Goal: Information Seeking & Learning: Learn about a topic

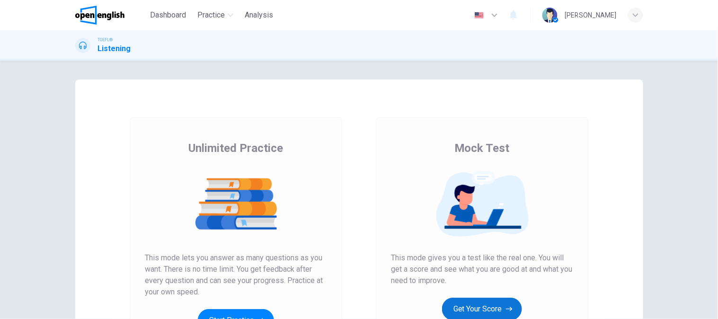
click at [462, 316] on button "Get Your Score" at bounding box center [482, 309] width 80 height 23
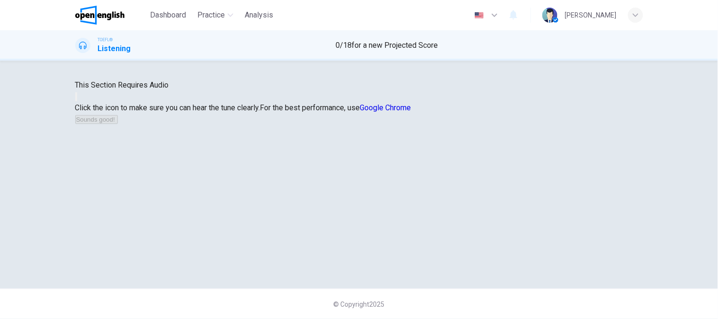
click at [536, 70] on div "This Section Requires Audio Click the icon to make sure you can hear the tune c…" at bounding box center [359, 190] width 718 height 258
click at [77, 101] on button "button" at bounding box center [76, 96] width 2 height 9
click at [118, 124] on button "Sounds good!" at bounding box center [96, 119] width 43 height 9
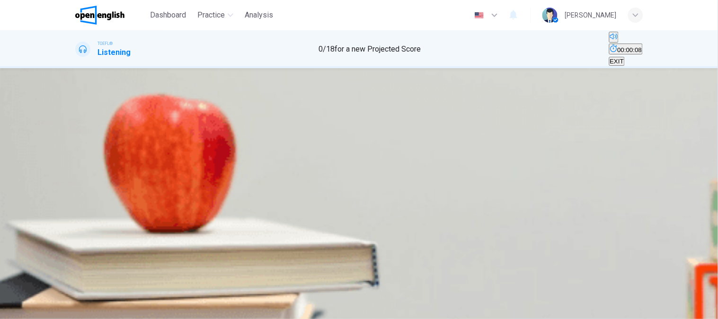
click at [77, 160] on button "button" at bounding box center [76, 155] width 2 height 9
click at [313, 22] on div "Dashboard Practice Analysis English ** ​ [PERSON_NAME]" at bounding box center [359, 15] width 568 height 30
type input "*"
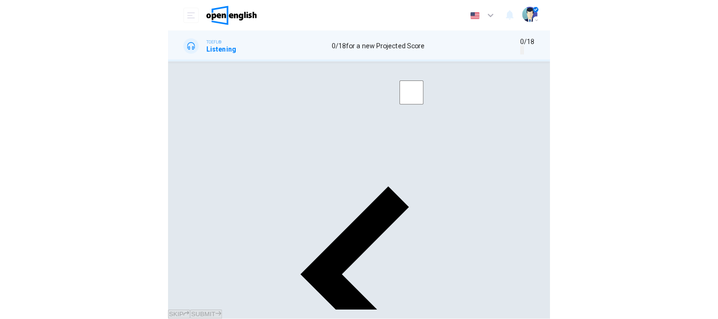
scroll to position [334, 0]
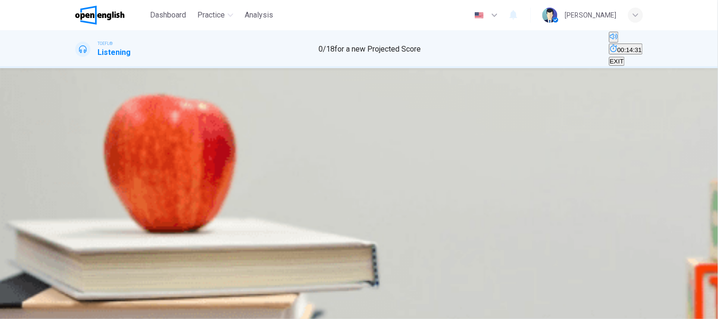
click at [185, 136] on span "Partly on land and partly under the sea" at bounding box center [130, 132] width 108 height 7
click at [53, 309] on button "SUBMIT" at bounding box center [37, 313] width 31 height 9
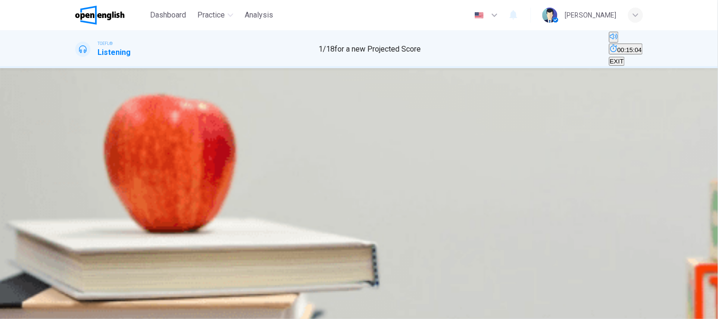
click at [152, 136] on span "It was only heard in [DATE]" at bounding box center [114, 132] width 76 height 7
click at [282, 136] on span "It can only be heard in the Spring and Autumn" at bounding box center [218, 132] width 128 height 7
click at [53, 310] on icon "button" at bounding box center [50, 313] width 6 height 6
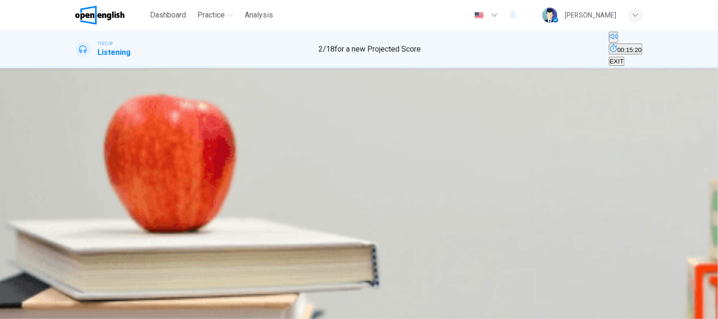
click at [149, 137] on button "B An icequake" at bounding box center [131, 129] width 36 height 16
click at [77, 160] on button "button" at bounding box center [76, 155] width 2 height 9
click at [76, 182] on icon "Click to see the audio transcription" at bounding box center [76, 182] width 0 height 0
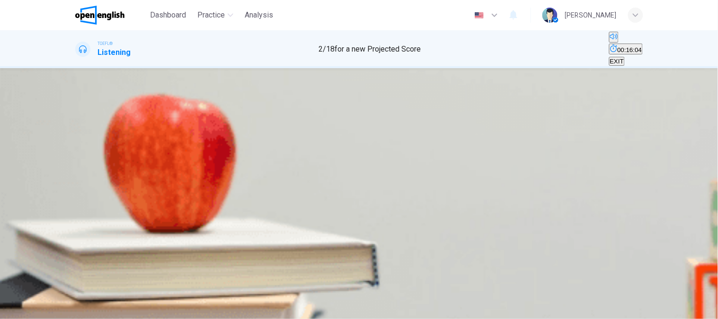
click at [46, 310] on span "SUBMIT" at bounding box center [35, 313] width 24 height 7
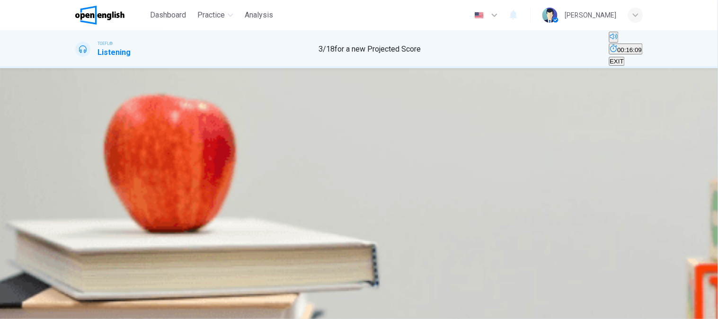
click at [77, 160] on button "button" at bounding box center [76, 155] width 2 height 9
type input "**"
click at [76, 182] on icon "Click to see the audio transcription" at bounding box center [76, 182] width 0 height 0
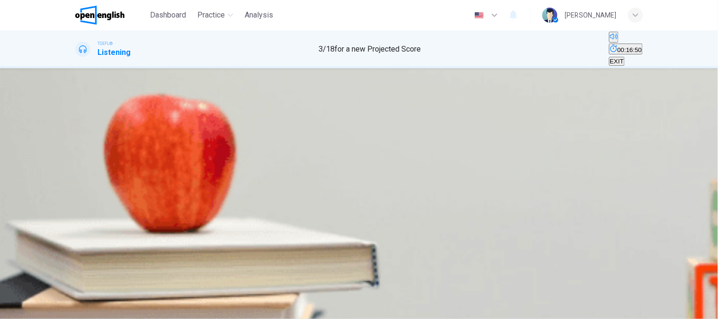
click at [450, 137] on button "D It was similar to the sound "Train"" at bounding box center [403, 129] width 95 height 16
click at [53, 309] on button "SUBMIT" at bounding box center [37, 313] width 31 height 9
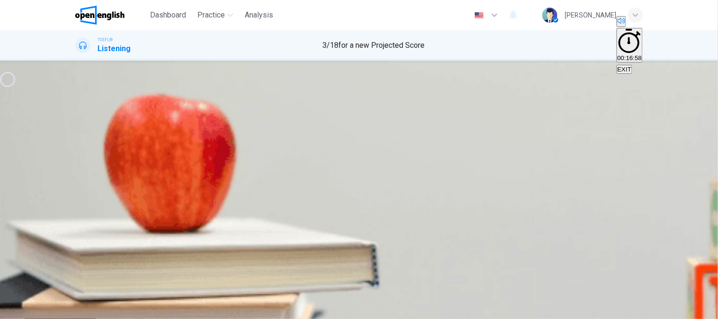
type input "**"
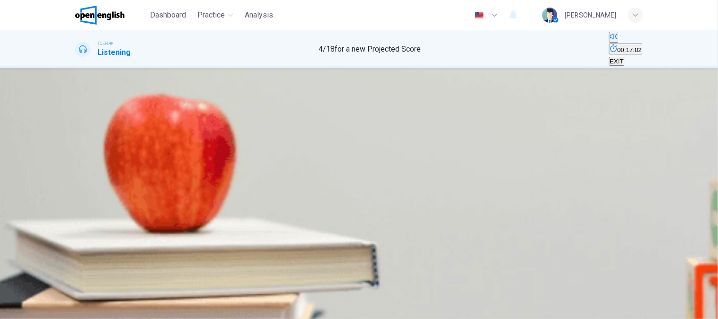
click at [77, 185] on button "button" at bounding box center [76, 189] width 2 height 9
type input "*"
click at [77, 210] on button "Click to see the audio transcription" at bounding box center [76, 214] width 2 height 9
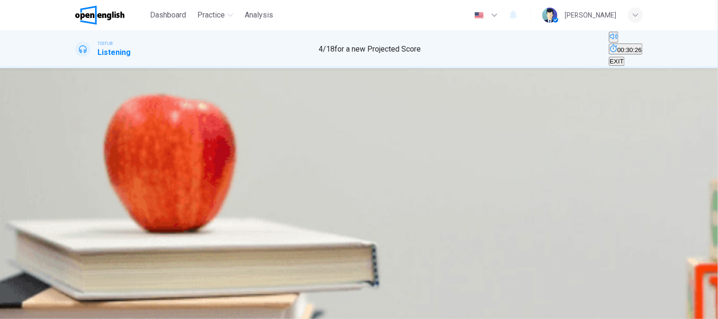
click at [187, 232] on img at bounding box center [359, 159] width 718 height 319
click at [430, 120] on span "By the end of the conversation, which of the follow elements has the student le…" at bounding box center [252, 115] width 355 height 9
click at [390, 136] on span "That not all of the audience members will speak French, so it's important to co…" at bounding box center [233, 132] width 314 height 7
click at [46, 310] on span "SUBMIT" at bounding box center [35, 313] width 24 height 7
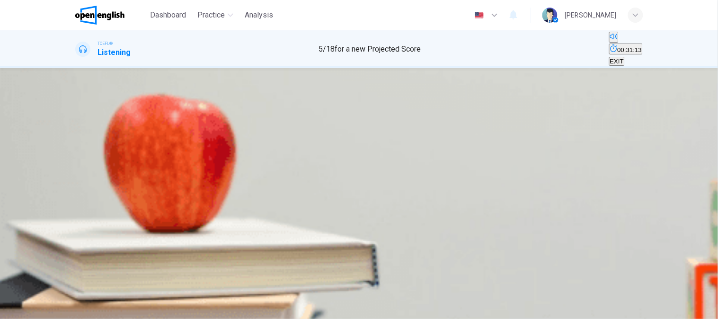
scroll to position [60, 0]
click at [288, 137] on button "D The professor states all of these things" at bounding box center [232, 129] width 110 height 16
click at [110, 137] on button "B Props" at bounding box center [101, 129] width 18 height 16
click at [46, 310] on span "SUBMIT" at bounding box center [35, 313] width 24 height 7
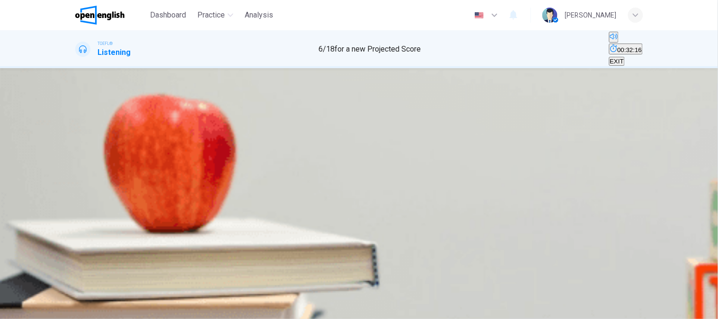
click at [467, 137] on button "D She would rather work with theater tech" at bounding box center [437, 129] width 113 height 16
click at [46, 310] on span "SUBMIT" at bounding box center [35, 313] width 24 height 7
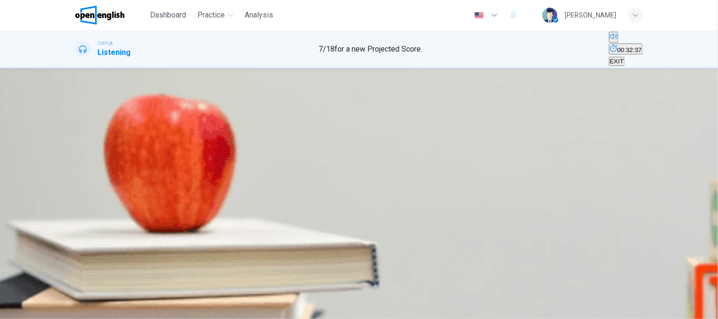
click at [428, 137] on button "C To discuss her part in the French play" at bounding box center [374, 129] width 107 height 16
click at [46, 310] on span "SUBMIT" at bounding box center [35, 313] width 24 height 7
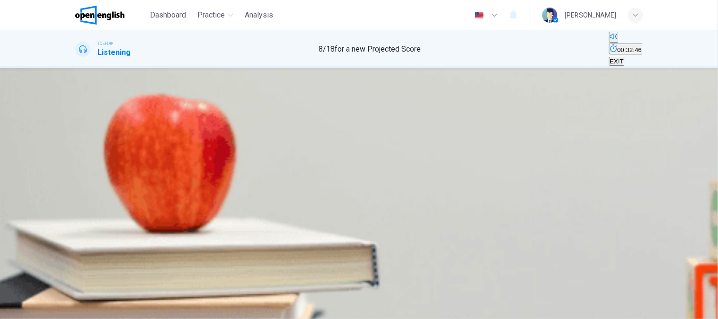
click at [77, 123] on button "button" at bounding box center [76, 127] width 2 height 9
drag, startPoint x: 555, startPoint y: 299, endPoint x: 578, endPoint y: 269, distance: 38.2
click at [578, 269] on div "Dashboard Practice Analysis English ** ​ [PERSON_NAME] TOEFL® Listening 8 / 18 …" at bounding box center [359, 159] width 718 height 319
click at [77, 123] on button "button" at bounding box center [76, 127] width 2 height 9
click at [513, 186] on button "D She is just asking questions as filler to keep the conversation going" at bounding box center [546, 177] width 189 height 16
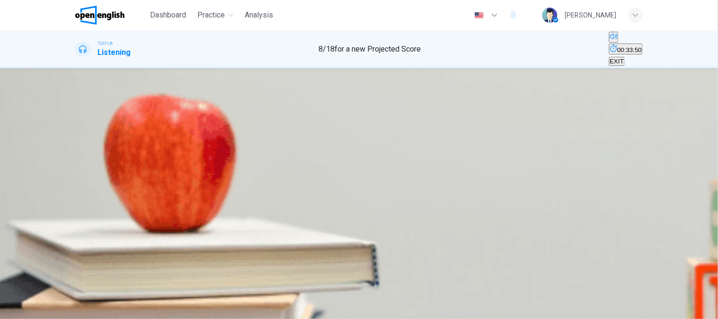
click at [53, 309] on button "SUBMIT" at bounding box center [37, 313] width 31 height 9
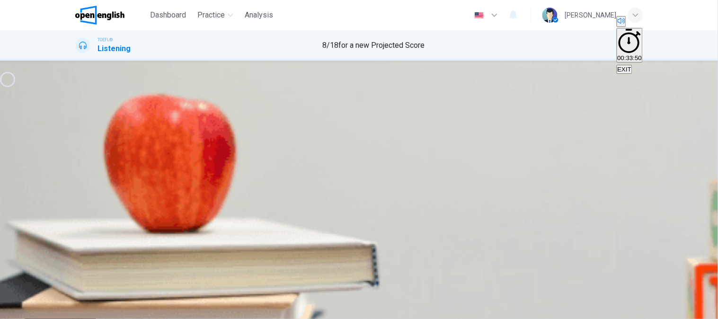
type input "*"
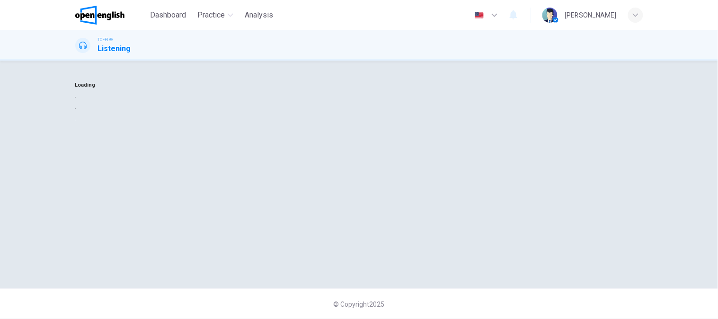
scroll to position [0, 0]
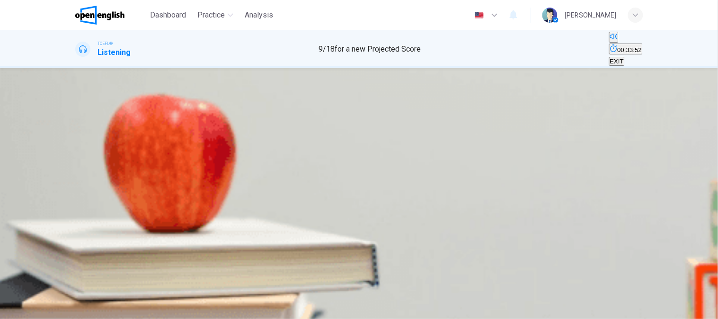
click at [77, 160] on button "button" at bounding box center [76, 155] width 2 height 9
click at [75, 162] on span at bounding box center [75, 162] width 0 height 0
click at [77, 176] on button "Click to see the audio transcription" at bounding box center [76, 180] width 2 height 9
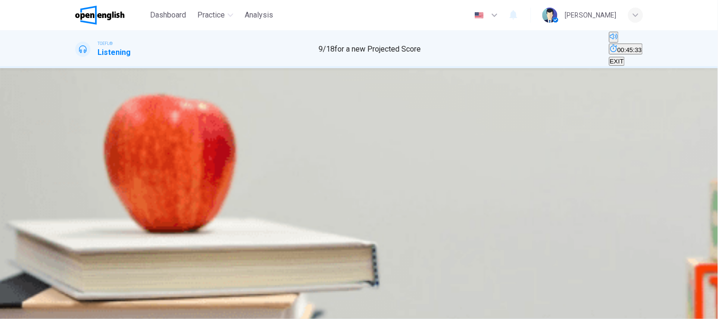
click at [77, 160] on button "button" at bounding box center [76, 155] width 2 height 9
click at [77, 176] on button "Click to see the audio transcription" at bounding box center [76, 180] width 2 height 9
type input "*"
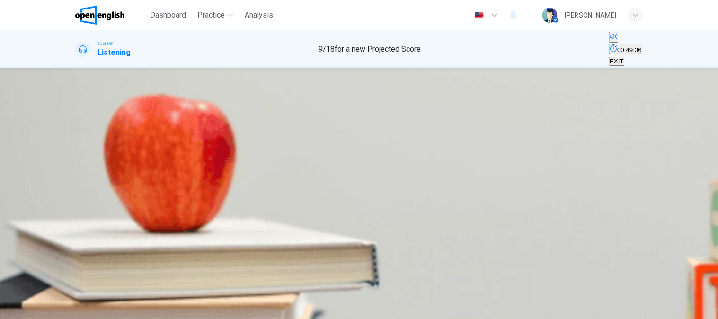
click at [489, 109] on h4 "Question 10" at bounding box center [359, 103] width 568 height 11
click at [171, 121] on button "A A biography of [PERSON_NAME]" at bounding box center [123, 129] width 96 height 16
click at [53, 309] on button "SUBMIT" at bounding box center [37, 313] width 31 height 9
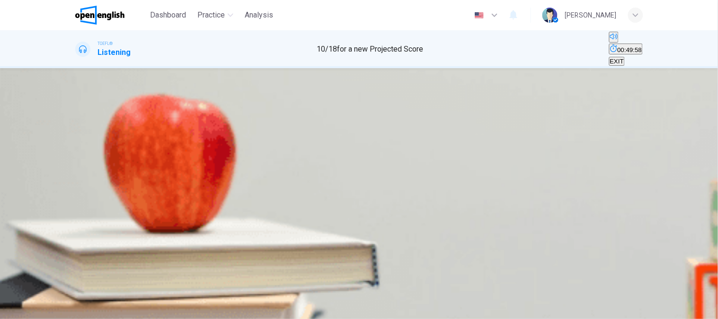
click at [461, 136] on span "It was influenced by paintings he saw at the dealership" at bounding box center [413, 132] width 152 height 7
click at [46, 310] on span "SUBMIT" at bounding box center [35, 313] width 24 height 7
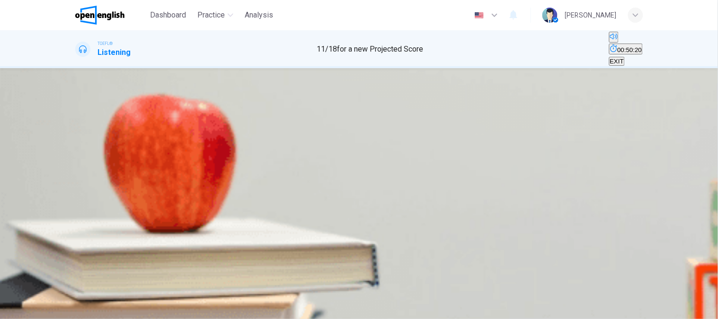
click at [325, 137] on button "B It made him more sympathetic towards his subjects" at bounding box center [252, 129] width 145 height 16
click at [53, 309] on button "SUBMIT" at bounding box center [37, 313] width 31 height 9
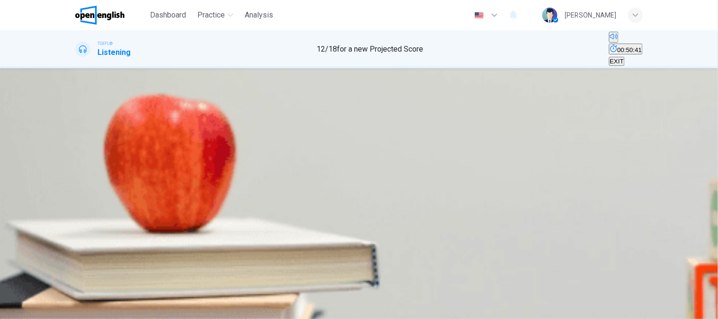
click at [245, 121] on button "A It allowed him to spend more time learning from other artists" at bounding box center [159, 129] width 169 height 16
click at [372, 308] on div "SKIP SUBMIT" at bounding box center [359, 313] width 718 height 11
click at [46, 310] on span "SUBMIT" at bounding box center [35, 313] width 24 height 7
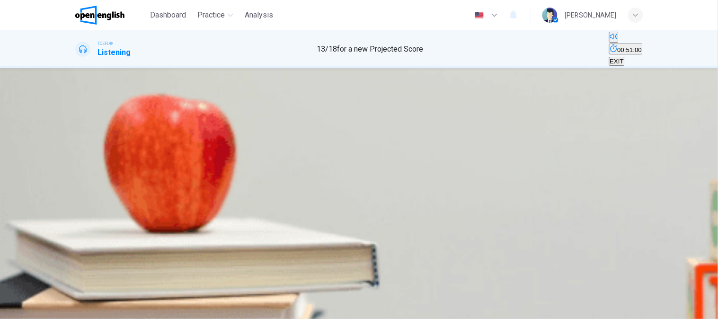
click at [76, 129] on icon "button" at bounding box center [76, 129] width 0 height 0
click at [432, 179] on button "[PERSON_NAME] knew he was dying, and this influenced his art" at bounding box center [358, 177] width 184 height 16
click at [422, 204] on div "A [PERSON_NAME]'s work was only recognized in his final two years [PERSON_NAME]…" at bounding box center [359, 186] width 568 height 34
click at [424, 202] on span "[PERSON_NAME] developed his own style in his final two years" at bounding box center [370, 198] width 179 height 7
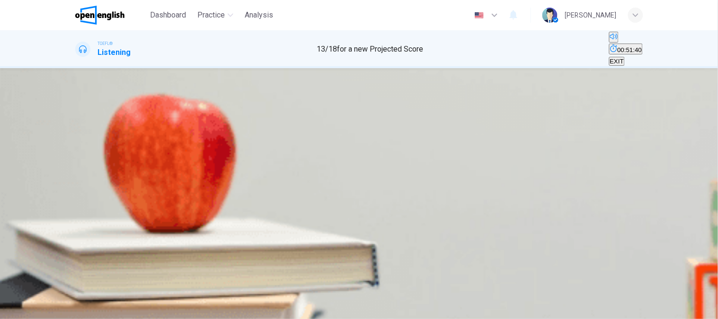
click at [77, 123] on button "button" at bounding box center [76, 127] width 2 height 9
click at [87, 154] on icon "Click to see the audio transcription" at bounding box center [81, 159] width 10 height 11
type input "*"
click at [77, 147] on button "Click to see the audio transcription" at bounding box center [76, 151] width 2 height 9
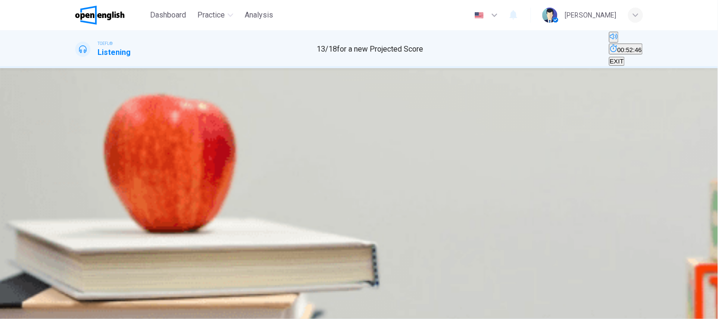
click at [46, 310] on span "SUBMIT" at bounding box center [35, 313] width 24 height 7
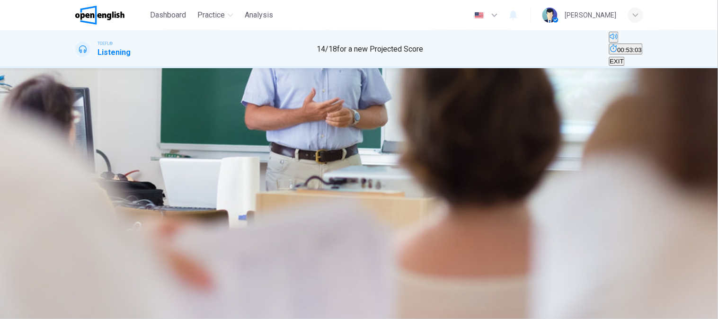
click at [77, 160] on button "button" at bounding box center [76, 155] width 2 height 9
click at [76, 182] on icon "Click to see the audio transcription" at bounding box center [76, 182] width 0 height 0
type input "*"
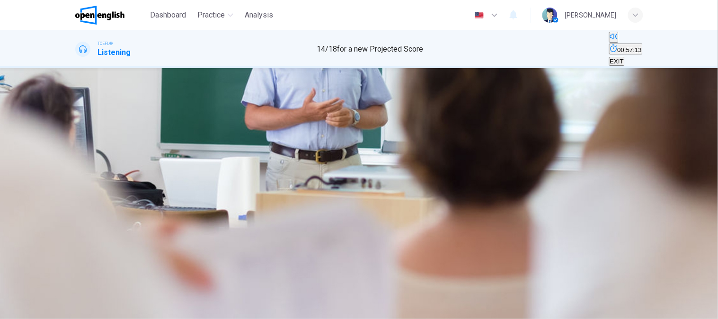
click at [206, 136] on span "The syllabus of the inorganic chemistry course" at bounding box center [141, 132] width 130 height 7
click at [362, 137] on button "B How inorganic chemistry differs from organic chemistry" at bounding box center [284, 129] width 155 height 16
click at [427, 136] on span "The basic chemical structure of organic molecules" at bounding box center [433, 132] width 140 height 7
click at [462, 138] on div "A The syllabus of the inorganic chemistry course B How inorganic chemistry diff…" at bounding box center [359, 129] width 568 height 17
click at [473, 138] on div "A The syllabus of the inorganic chemistry course B How inorganic chemistry diff…" at bounding box center [359, 129] width 568 height 17
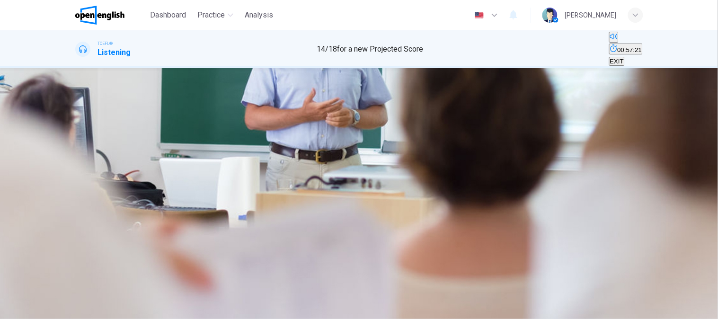
click at [504, 137] on button "D The substances taken for granted" at bounding box center [552, 129] width 96 height 16
click at [491, 137] on button "C The basic chemical structure of organic molecules" at bounding box center [433, 129] width 142 height 16
click at [46, 310] on span "SUBMIT" at bounding box center [35, 313] width 24 height 7
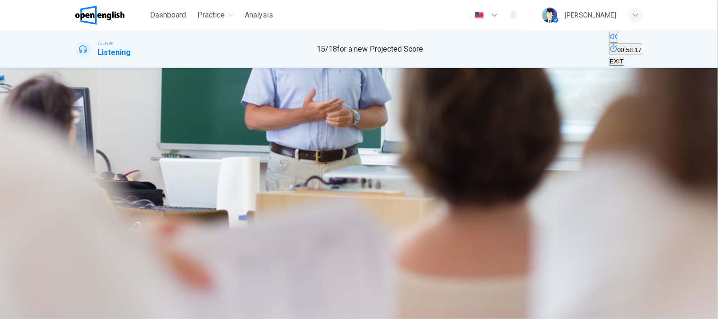
click at [256, 137] on button "C Why we fill up our cars" at bounding box center [223, 129] width 65 height 16
click at [328, 136] on span "Why we need to exercise" at bounding box center [292, 132] width 71 height 7
click at [190, 136] on span "What pills are made of" at bounding box center [158, 132] width 63 height 7
click at [126, 137] on button "A Why garlic smells" at bounding box center [100, 129] width 51 height 16
click at [256, 137] on button "C Why we fill up our cars" at bounding box center [223, 129] width 65 height 16
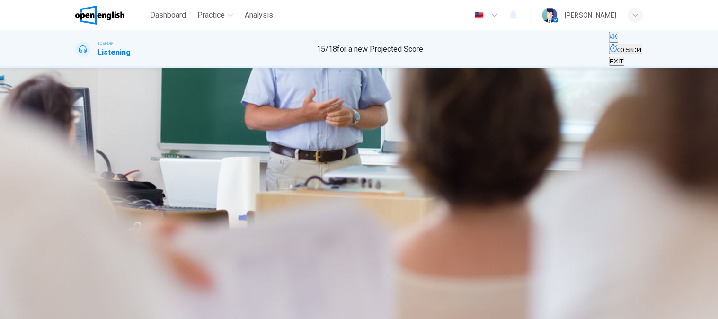
click at [191, 137] on button "B What pills are made of" at bounding box center [158, 129] width 65 height 16
click at [126, 137] on button "A Why garlic smells" at bounding box center [100, 129] width 51 height 16
click at [46, 310] on span "SUBMIT" at bounding box center [35, 313] width 24 height 7
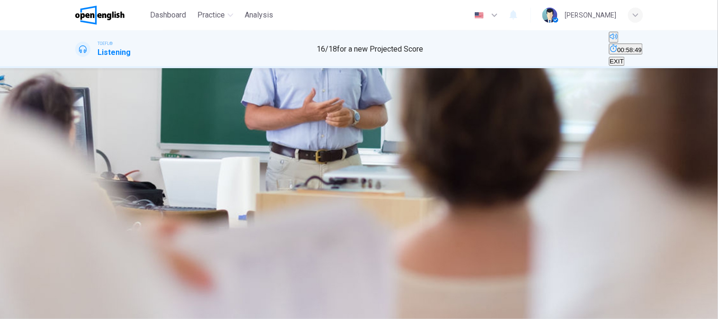
click at [228, 136] on span "Organic molecules constitute the building blocks of life" at bounding box center [151, 132] width 151 height 7
click at [379, 137] on button "B Organic chemistry studies carbon and its compounds" at bounding box center [304, 129] width 150 height 16
click at [228, 136] on span "Organic molecules constitute the building blocks of life" at bounding box center [151, 132] width 151 height 7
click at [53, 309] on button "SUBMIT" at bounding box center [37, 313] width 31 height 9
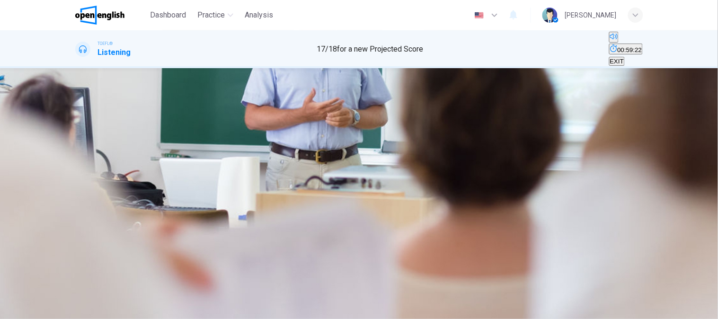
click at [133, 137] on button "A Organic substances" at bounding box center [104, 129] width 58 height 16
click at [46, 310] on span "SUBMIT" at bounding box center [35, 313] width 24 height 7
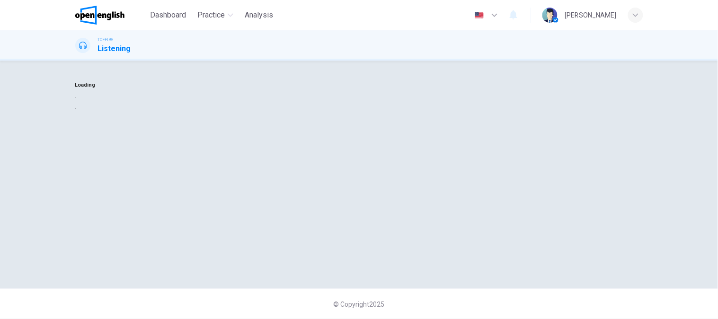
scroll to position [0, 0]
